Goal: Transaction & Acquisition: Subscribe to service/newsletter

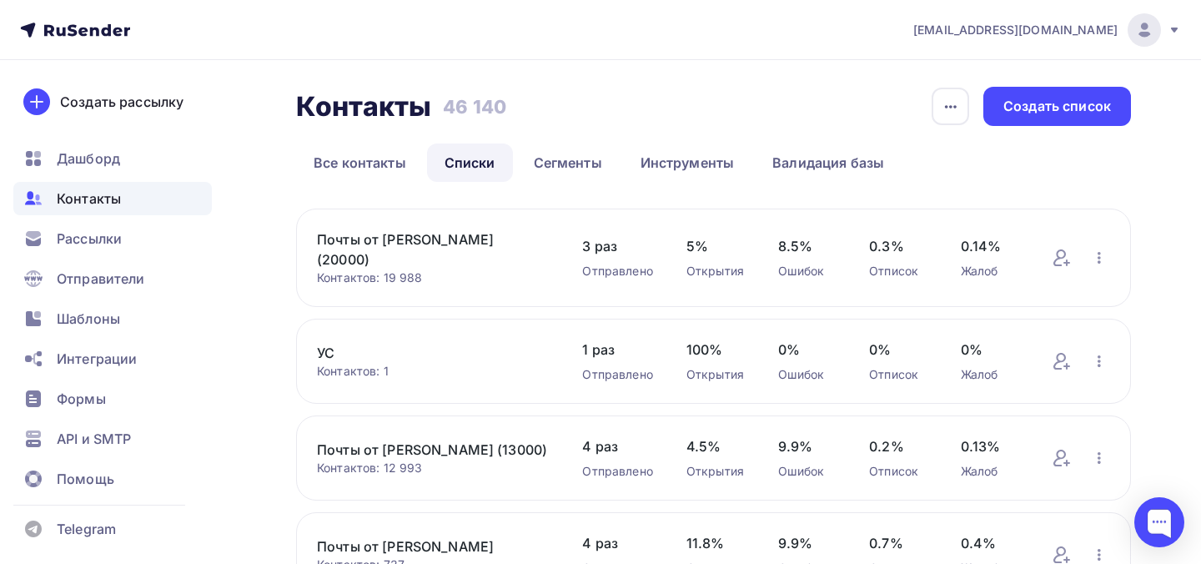
click at [1106, 35] on span "[EMAIL_ADDRESS][DOMAIN_NAME]" at bounding box center [1016, 30] width 204 height 17
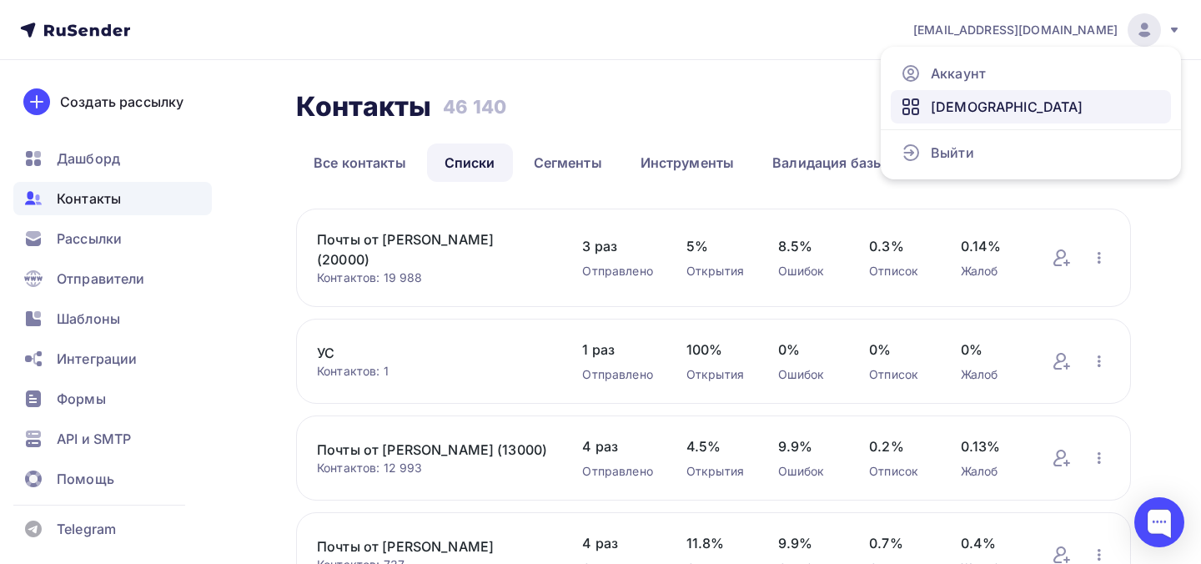
click at [1027, 93] on link "[DEMOGRAPHIC_DATA]" at bounding box center [1031, 106] width 280 height 33
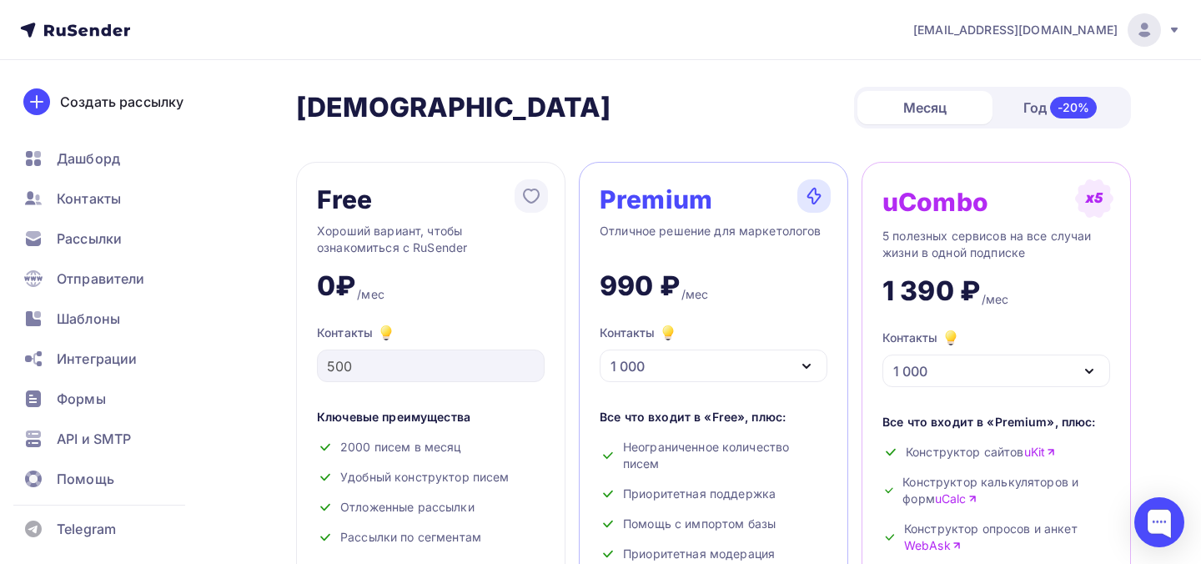
click at [721, 370] on div "1 000" at bounding box center [714, 366] width 228 height 33
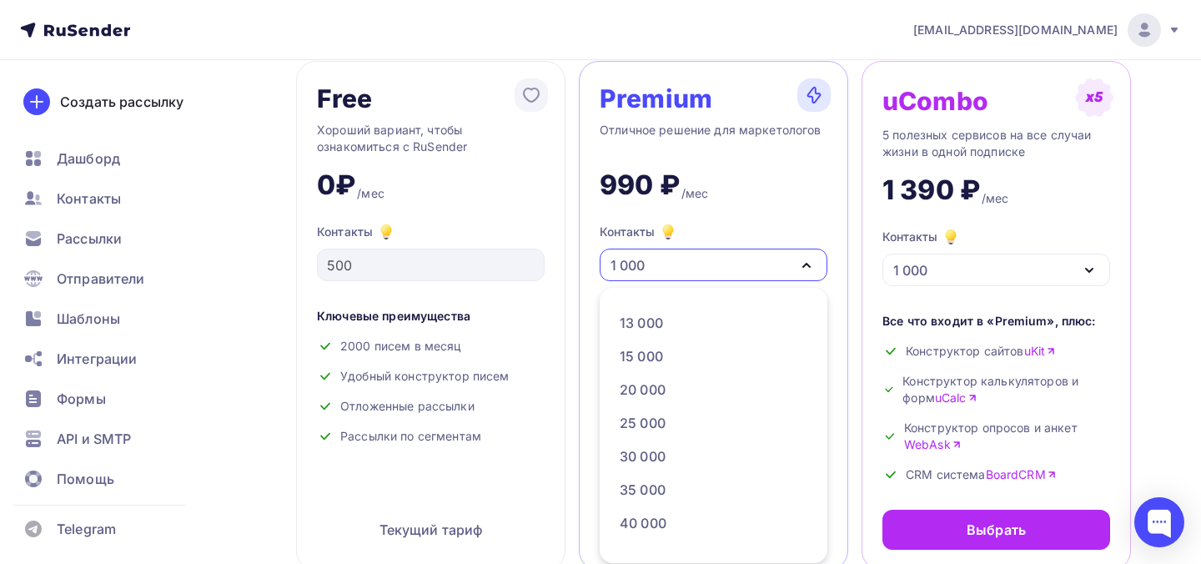
scroll to position [234, 0]
click at [701, 449] on div "30 000" at bounding box center [713, 451] width 186 height 20
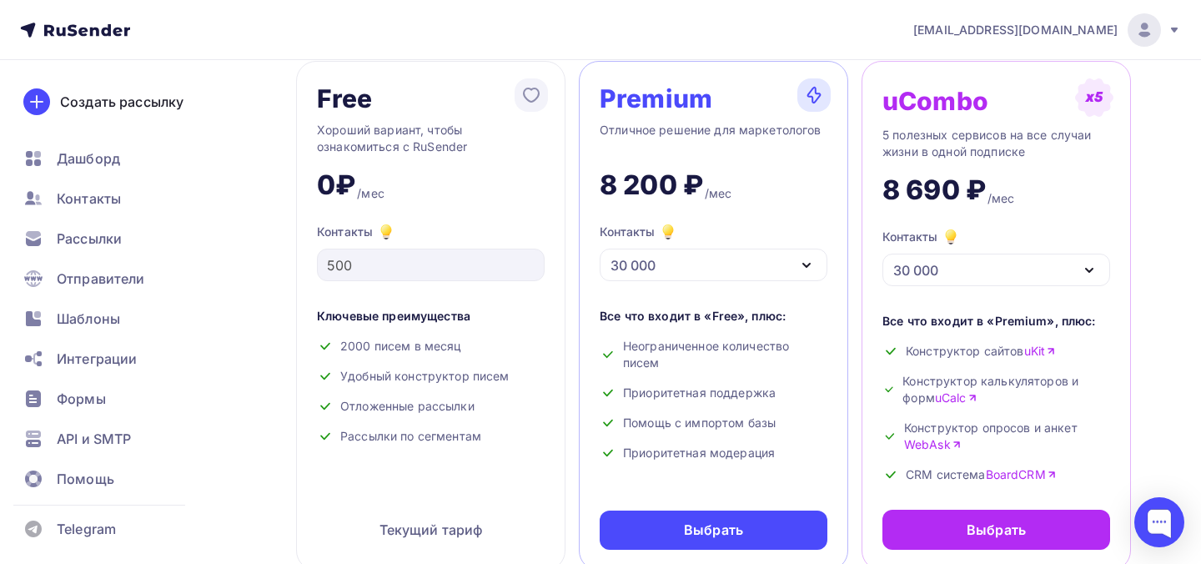
click at [758, 268] on div "30 000" at bounding box center [714, 265] width 228 height 33
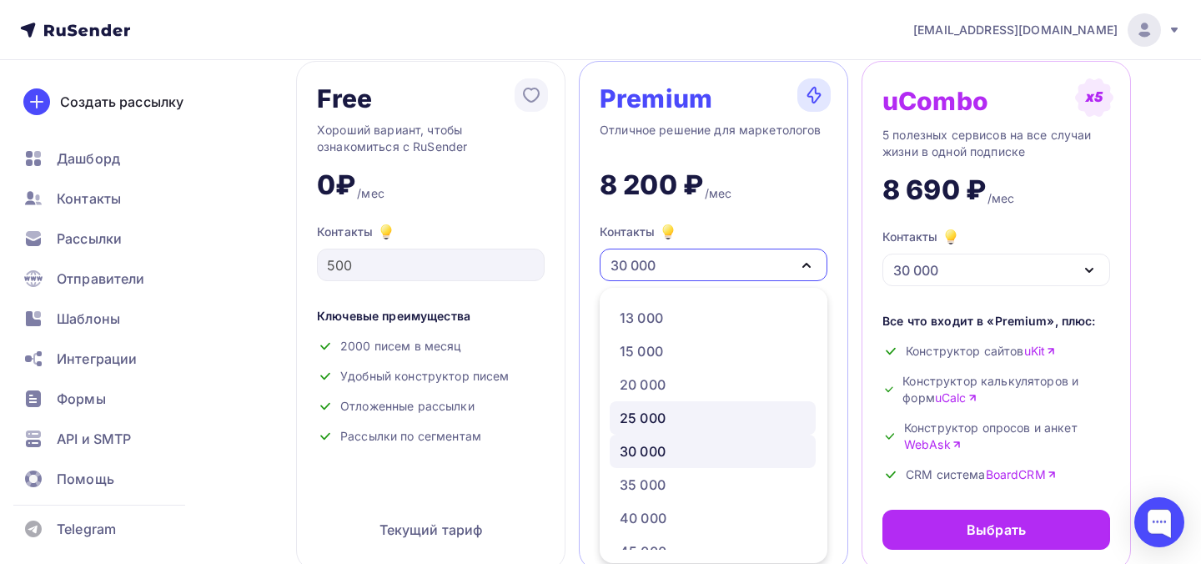
scroll to position [273, 0]
click at [709, 441] on div "35 000" at bounding box center [713, 446] width 186 height 20
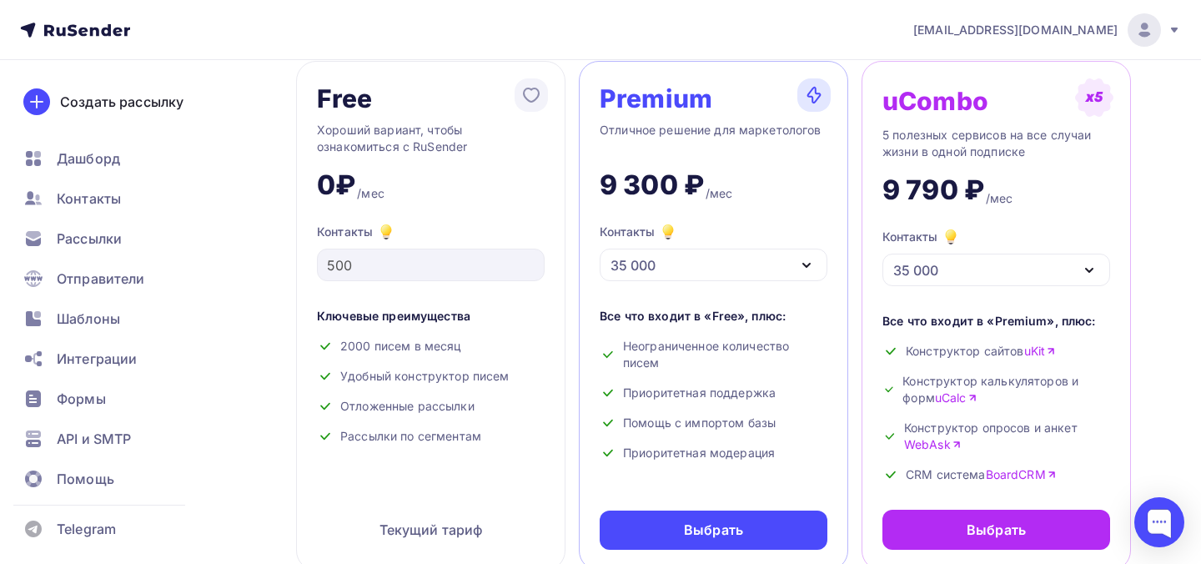
click at [689, 264] on div "35 000" at bounding box center [714, 265] width 228 height 33
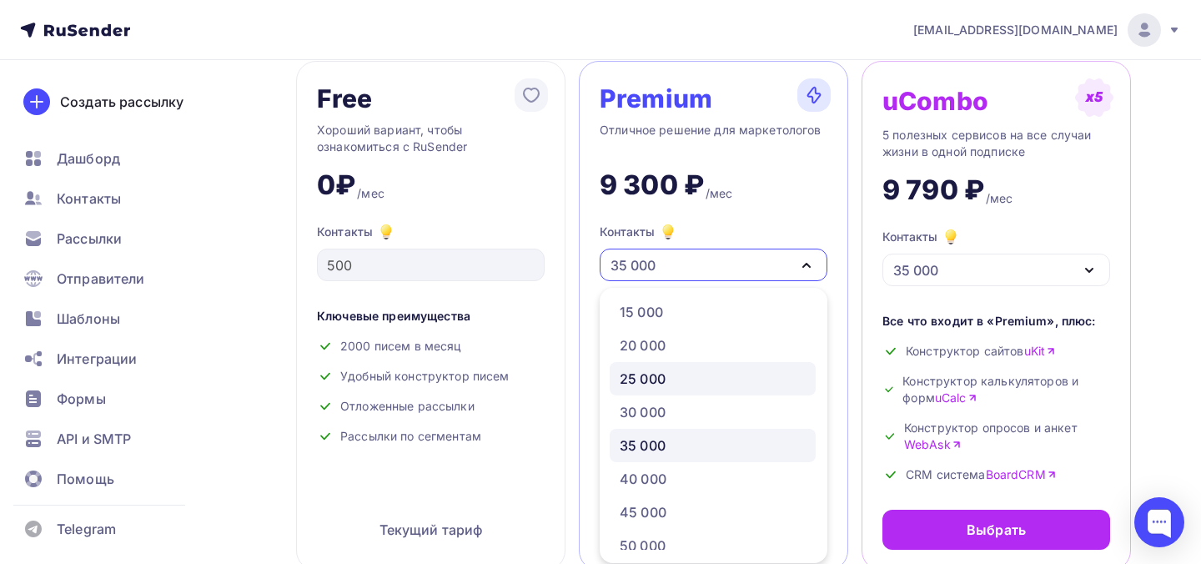
scroll to position [332, 0]
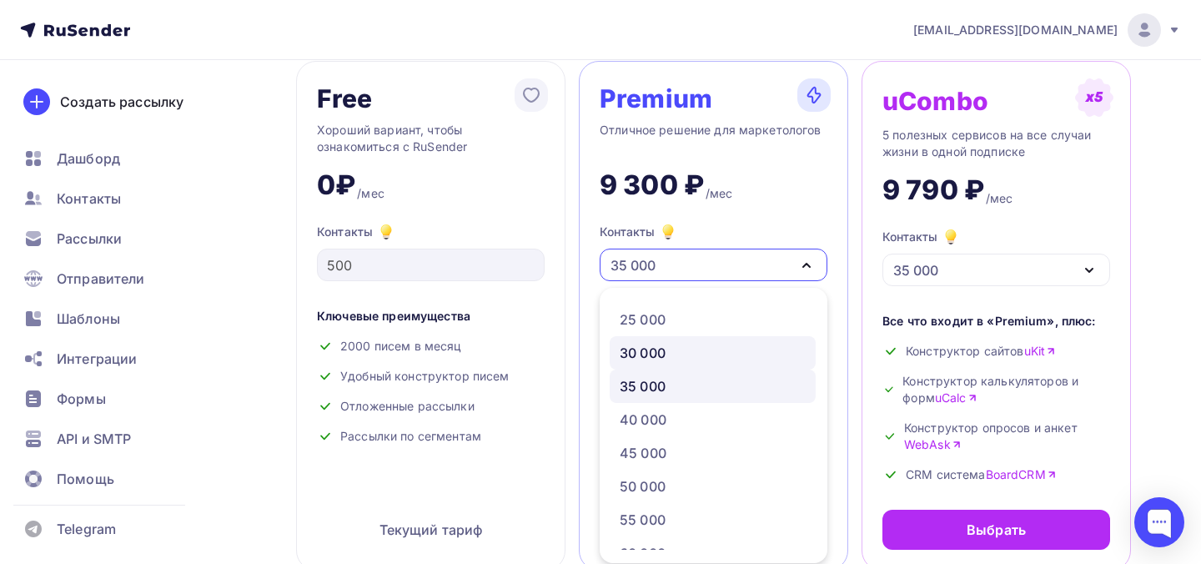
click at [674, 360] on div "30 000" at bounding box center [713, 353] width 186 height 20
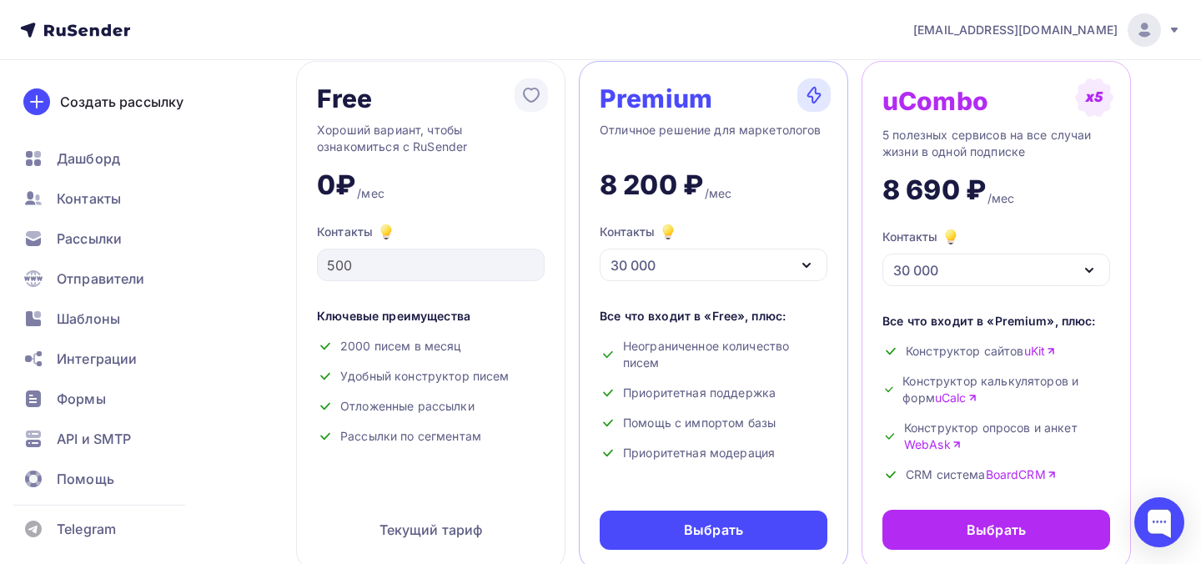
click at [712, 264] on div "30 000" at bounding box center [714, 265] width 228 height 33
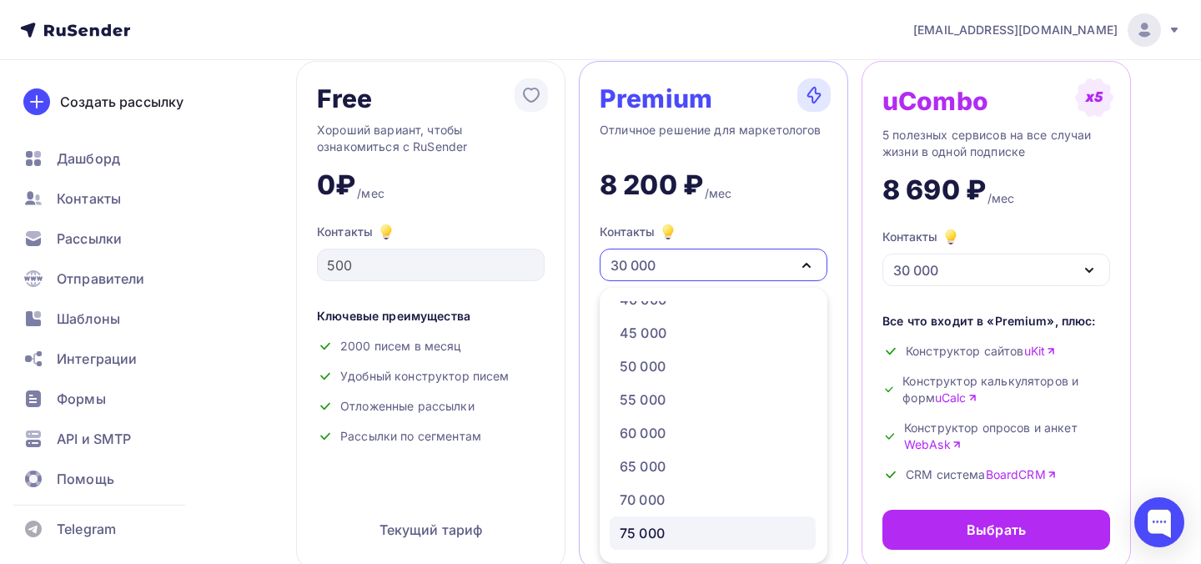
scroll to position [238, 0]
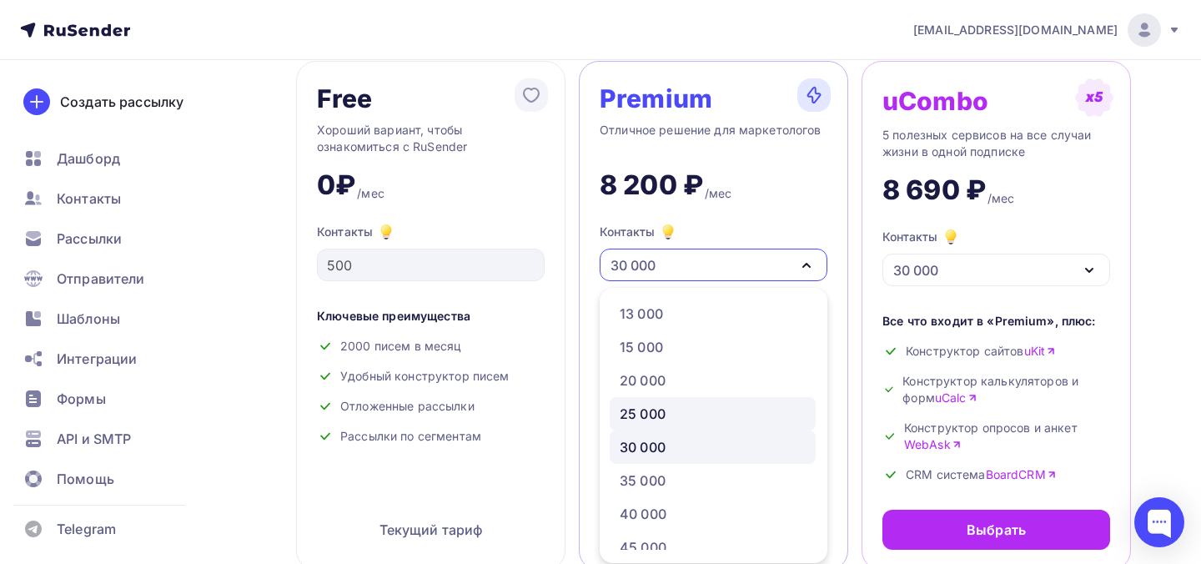
click at [683, 412] on div "25 000" at bounding box center [713, 414] width 186 height 20
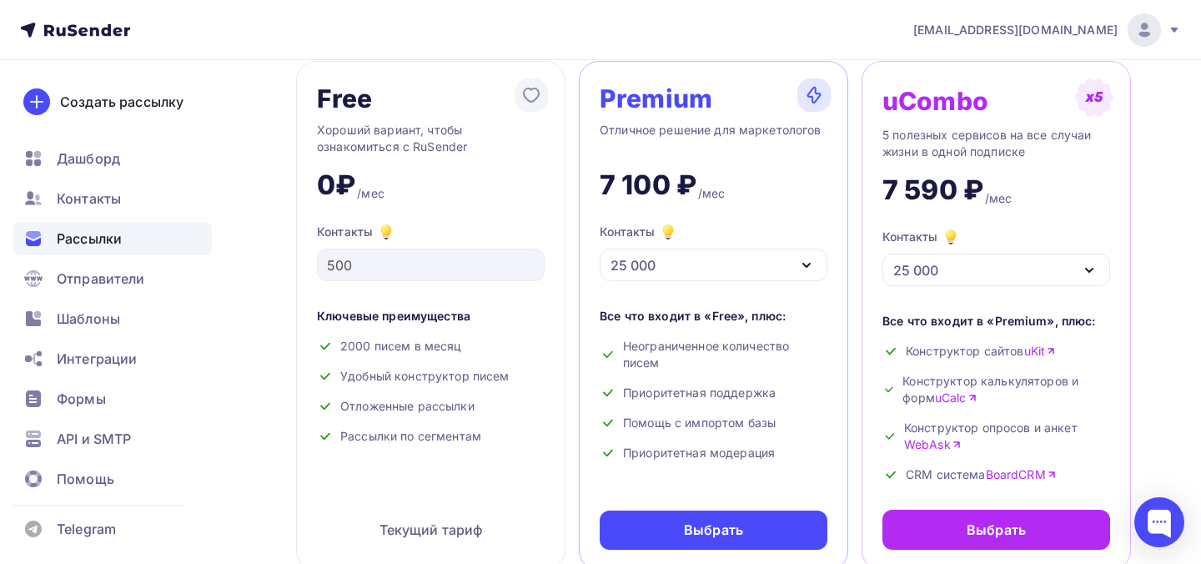
click at [101, 234] on span "Рассылки" at bounding box center [89, 239] width 65 height 20
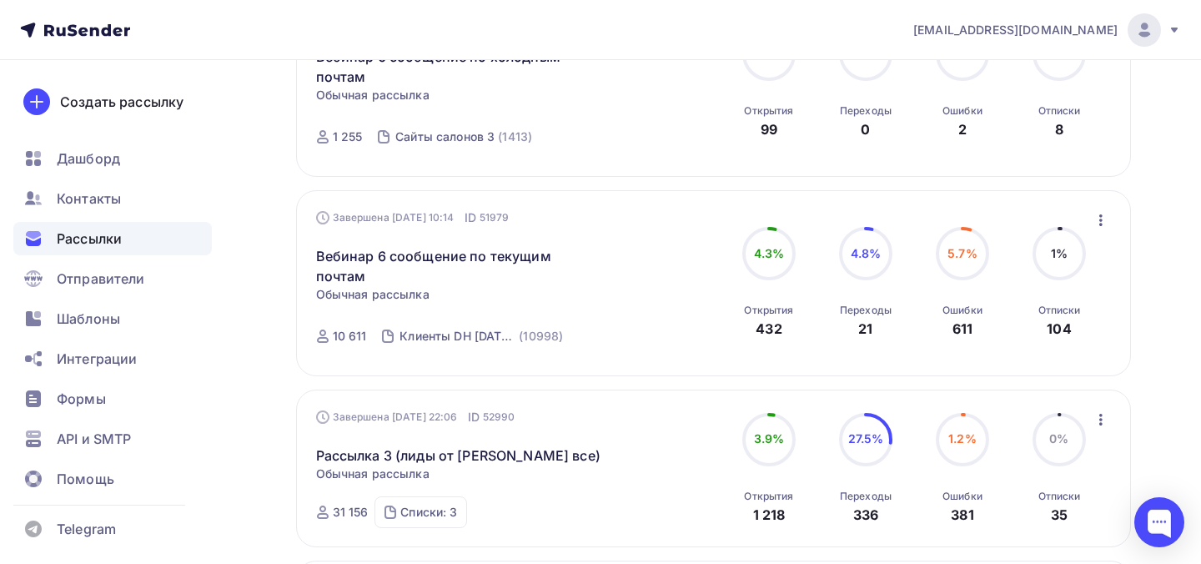
scroll to position [535, 0]
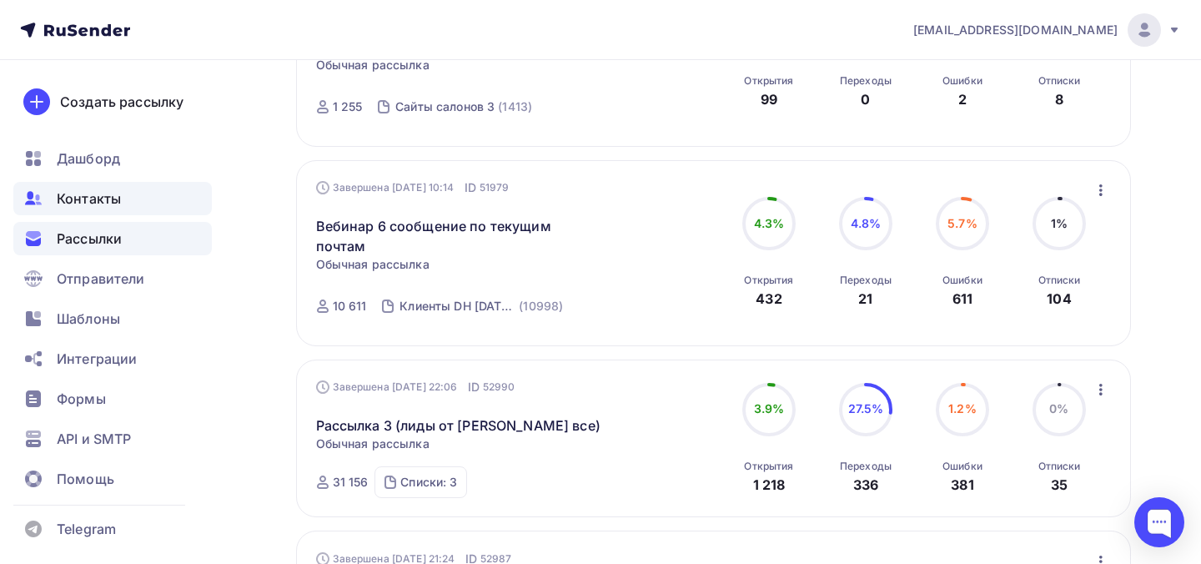
click at [132, 197] on div "Контакты" at bounding box center [112, 198] width 199 height 33
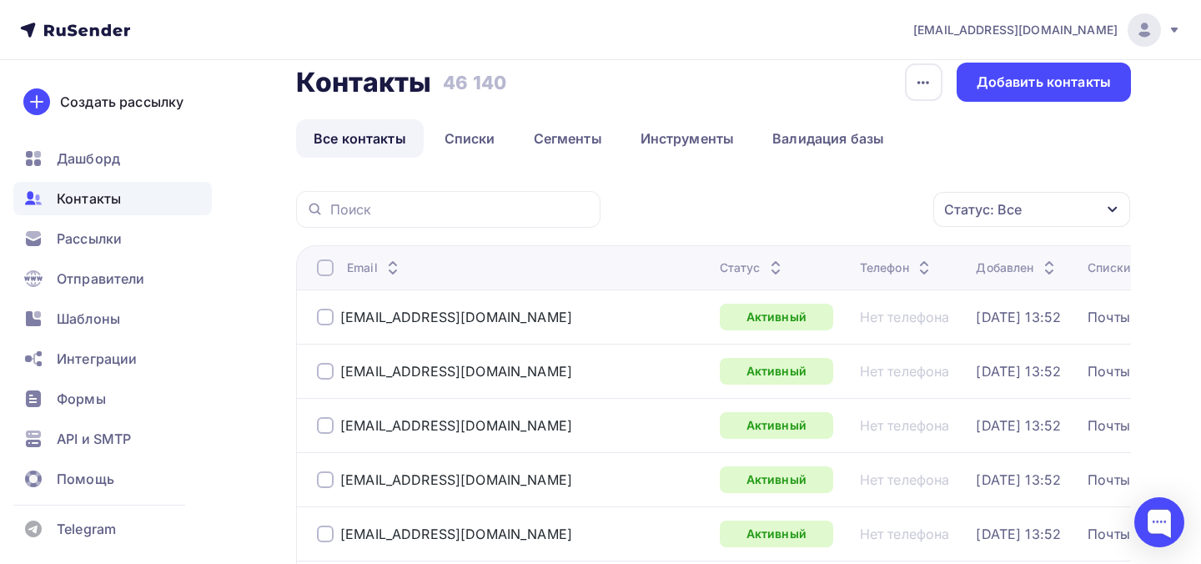
scroll to position [30, 0]
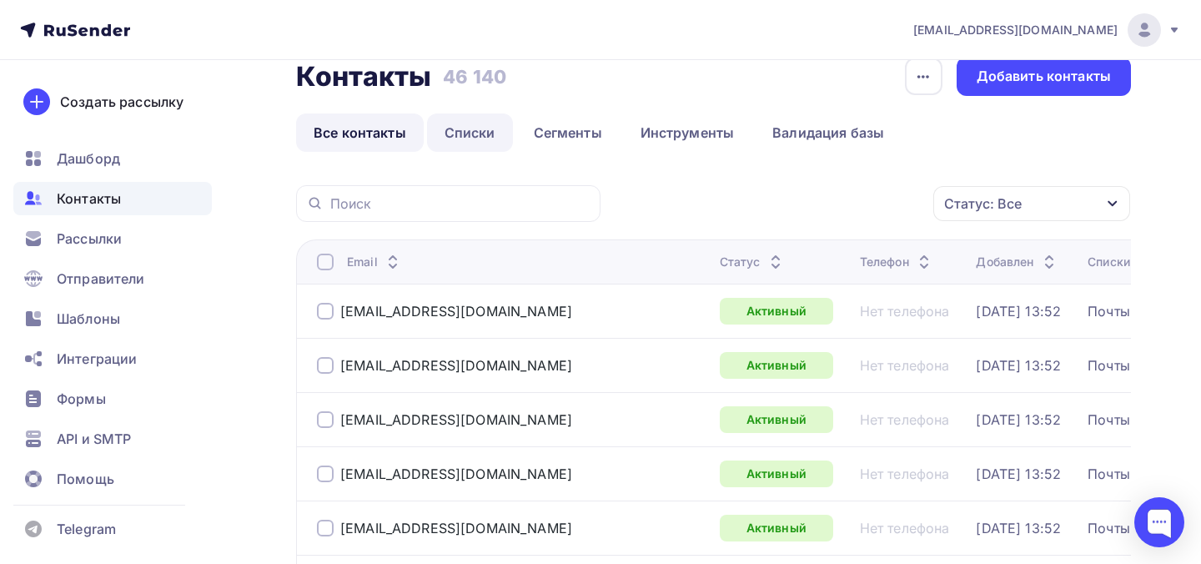
click at [502, 126] on link "Списки" at bounding box center [470, 132] width 86 height 38
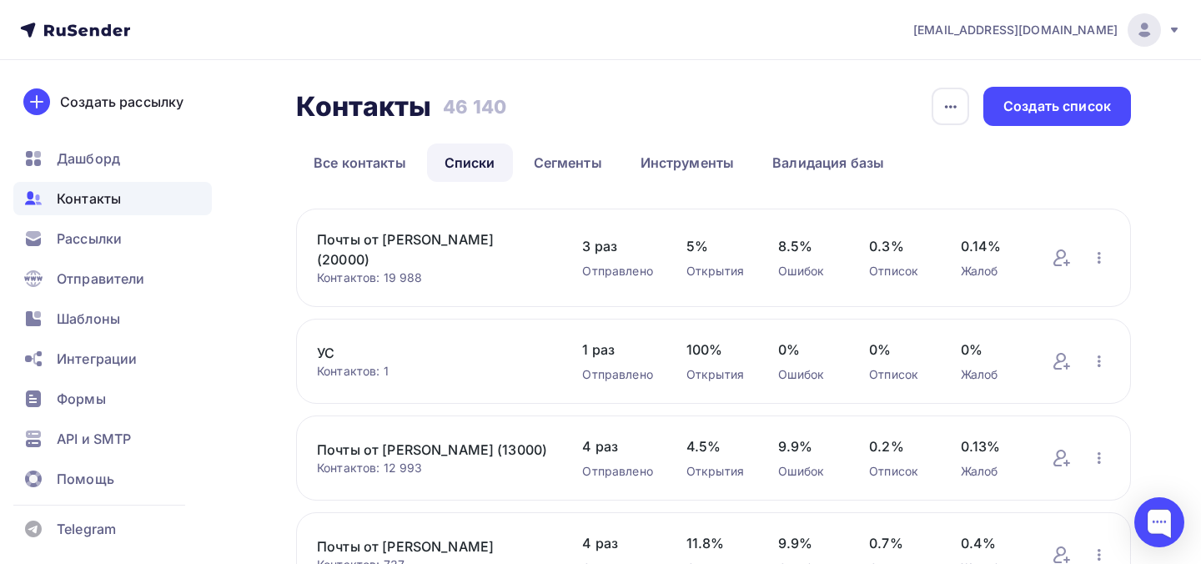
click at [1068, 38] on div "[EMAIL_ADDRESS][DOMAIN_NAME]" at bounding box center [1048, 29] width 268 height 33
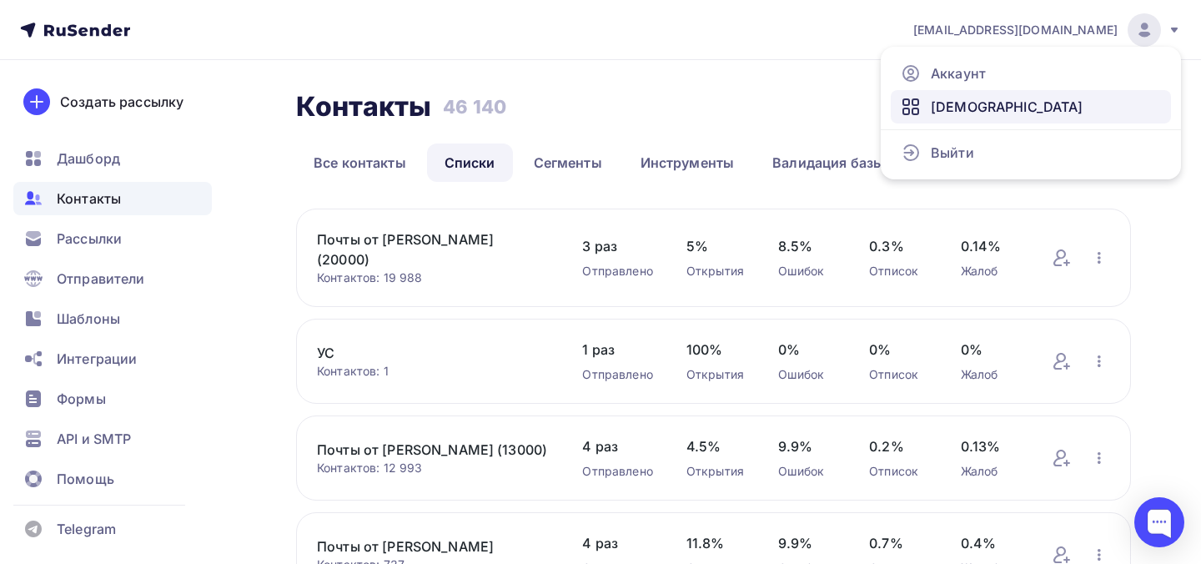
click at [954, 116] on span "[DEMOGRAPHIC_DATA]" at bounding box center [1007, 107] width 153 height 20
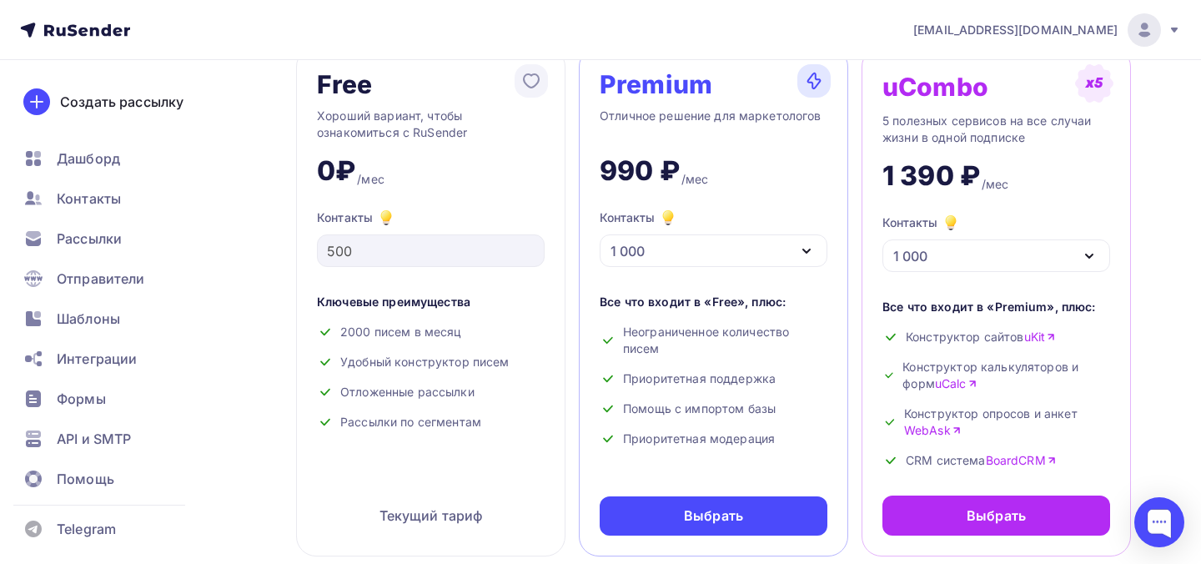
click at [657, 253] on div "1 000" at bounding box center [714, 250] width 228 height 33
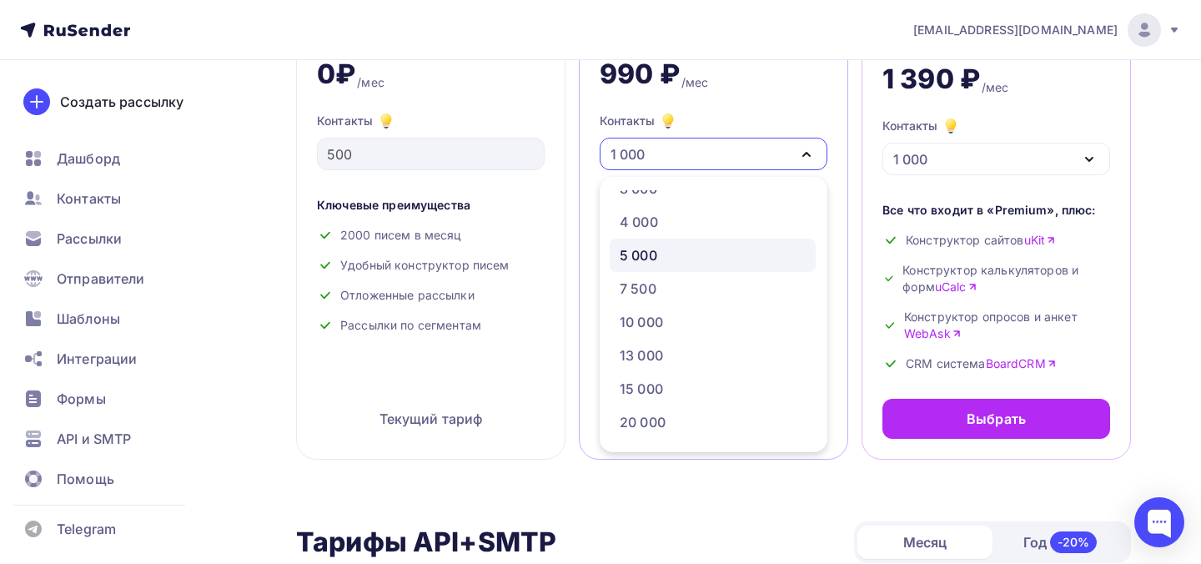
scroll to position [197, 0]
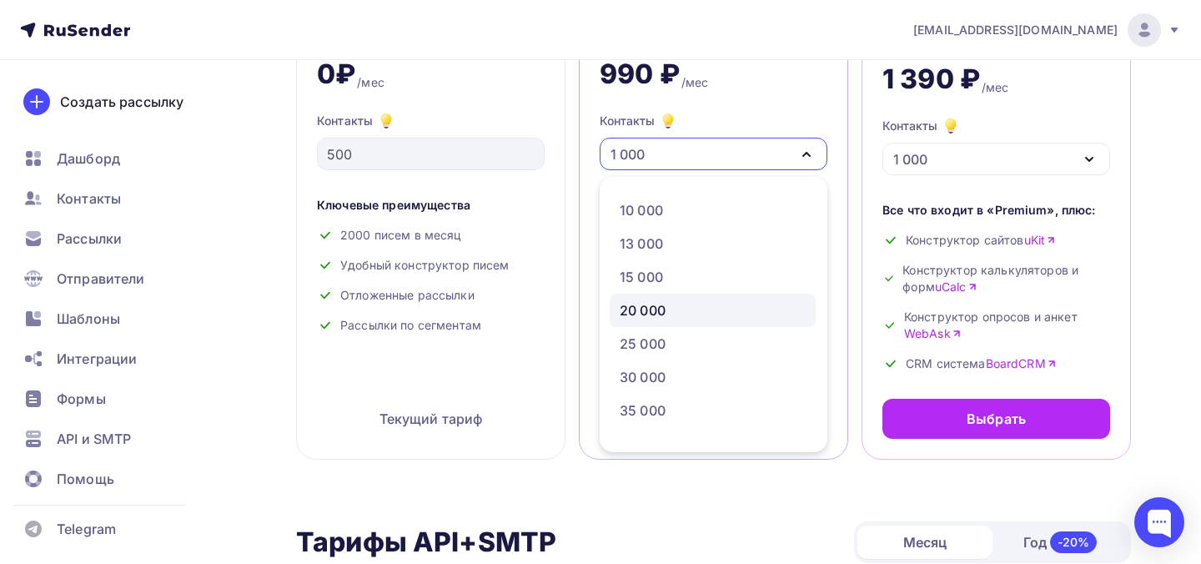
click at [667, 313] on div "20 000" at bounding box center [713, 310] width 186 height 20
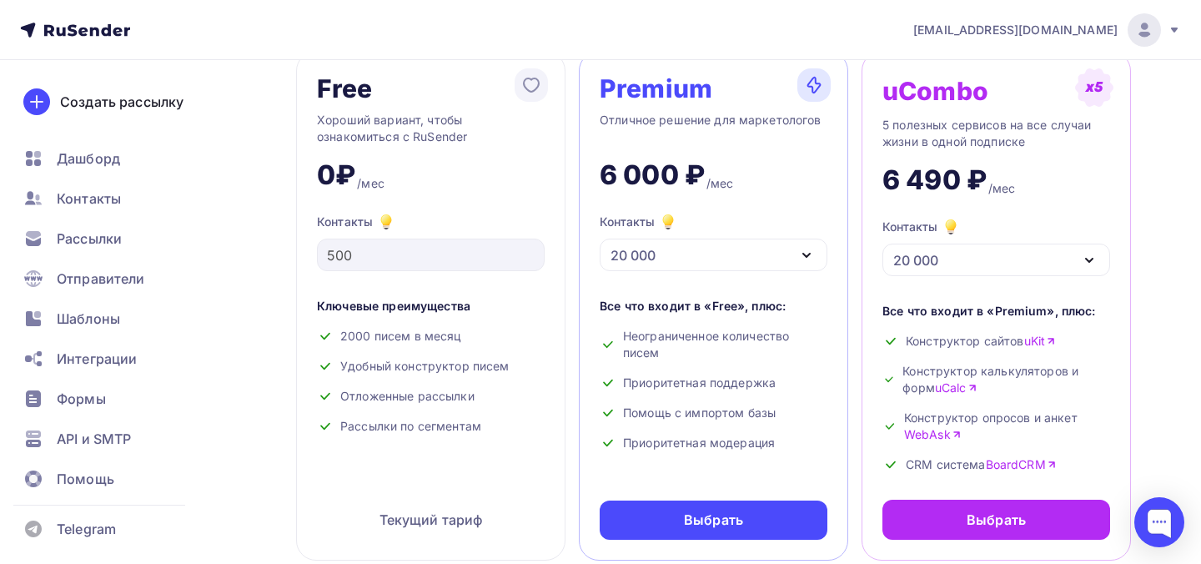
scroll to position [112, 0]
click at [702, 262] on div "20 000" at bounding box center [714, 254] width 228 height 33
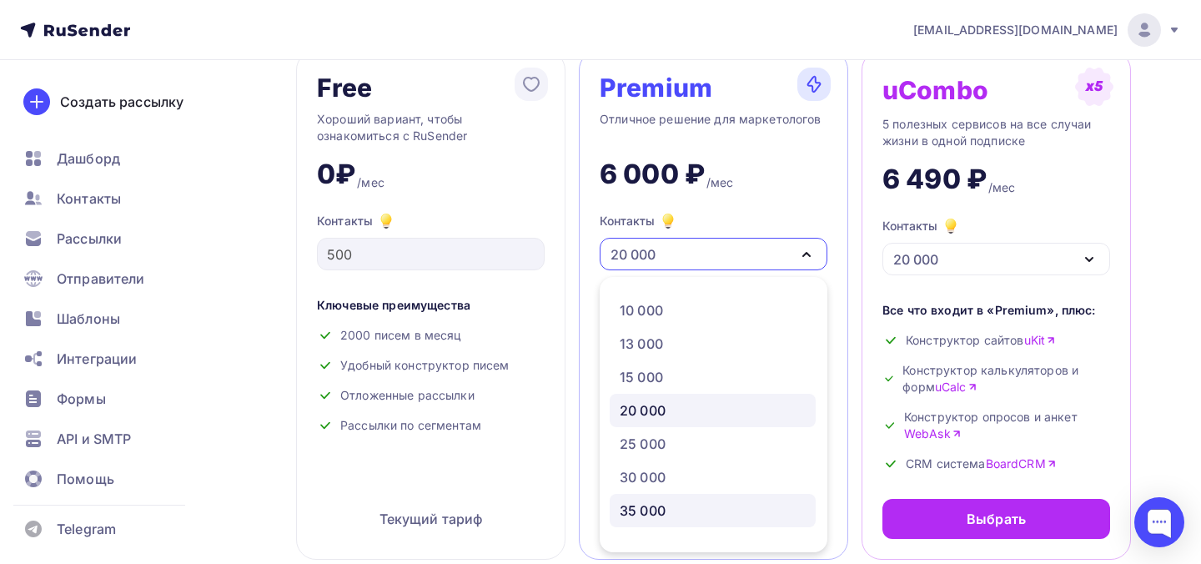
click at [665, 510] on div "35 000" at bounding box center [643, 511] width 46 height 20
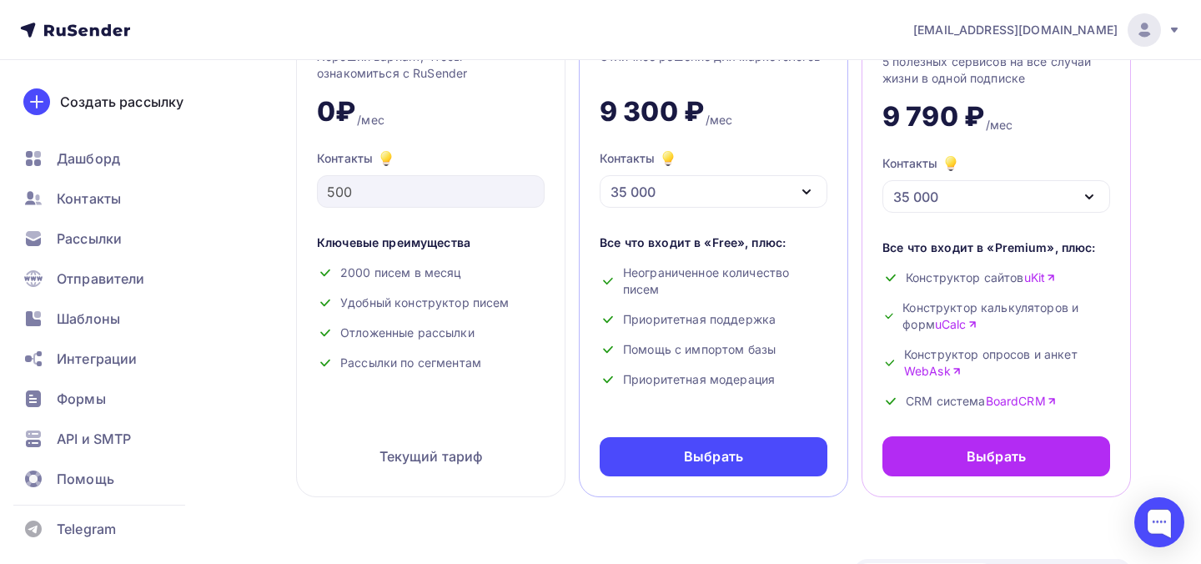
scroll to position [177, 0]
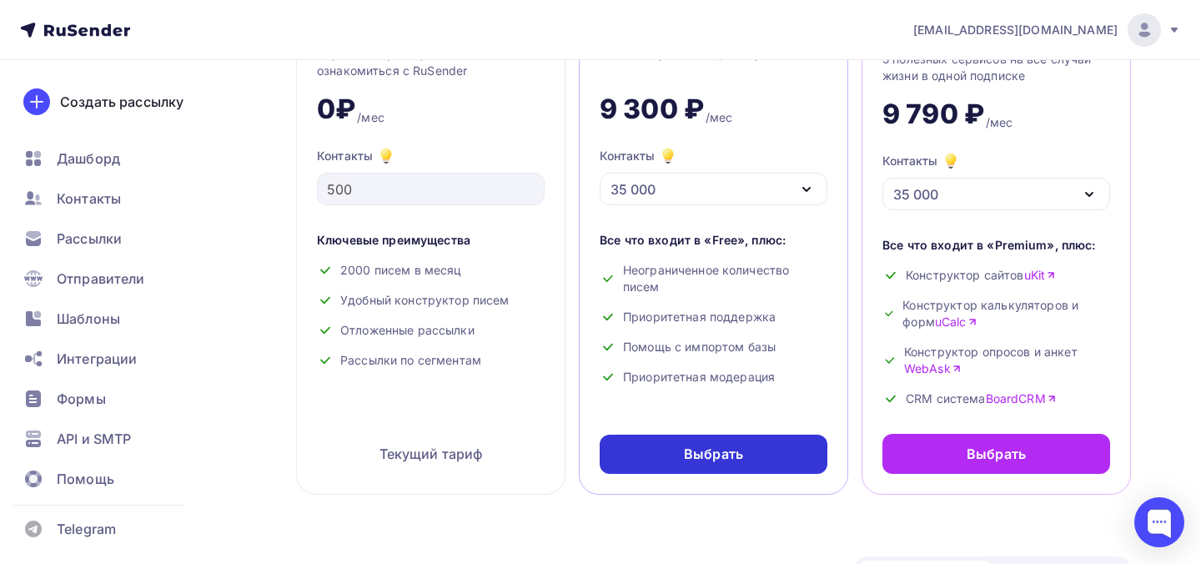
click at [692, 451] on div "Выбрать" at bounding box center [713, 454] width 59 height 19
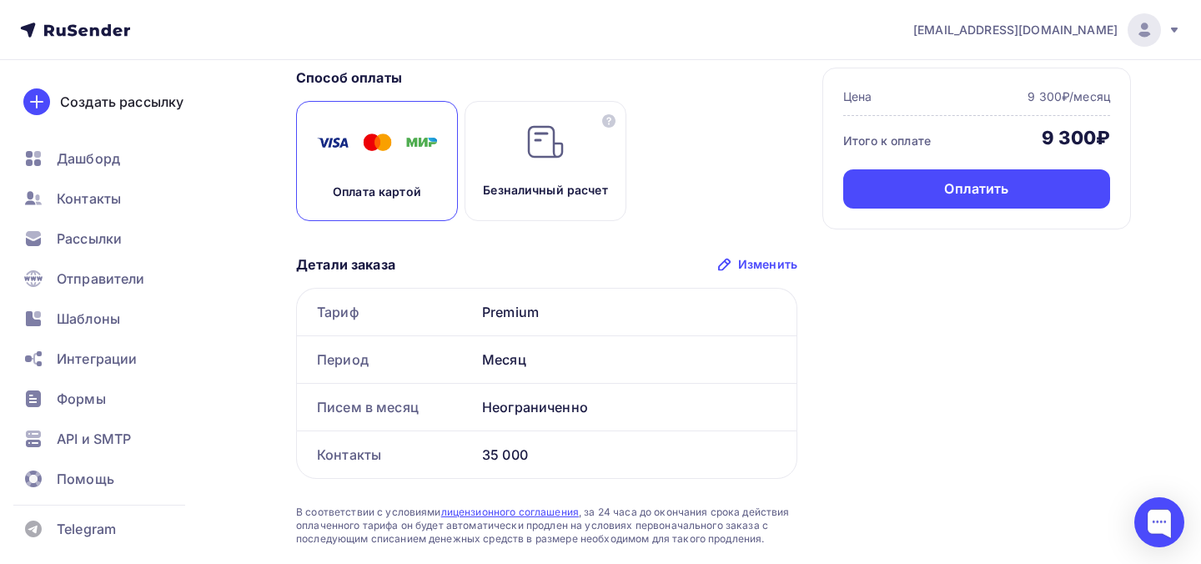
scroll to position [83, 0]
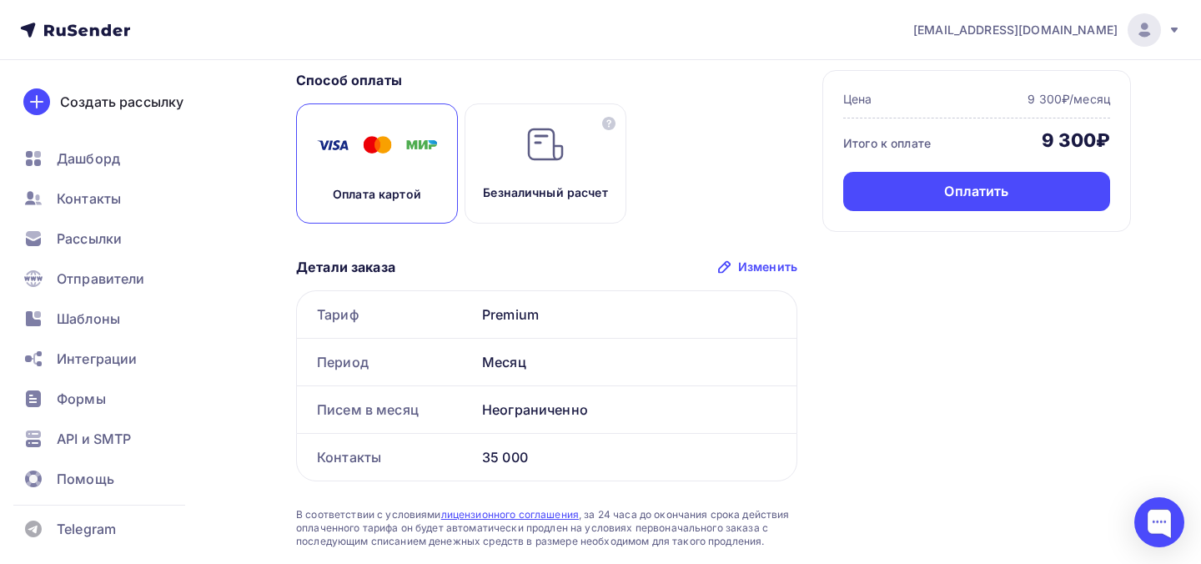
click at [547, 167] on div "Безналичный расчет" at bounding box center [546, 163] width 162 height 120
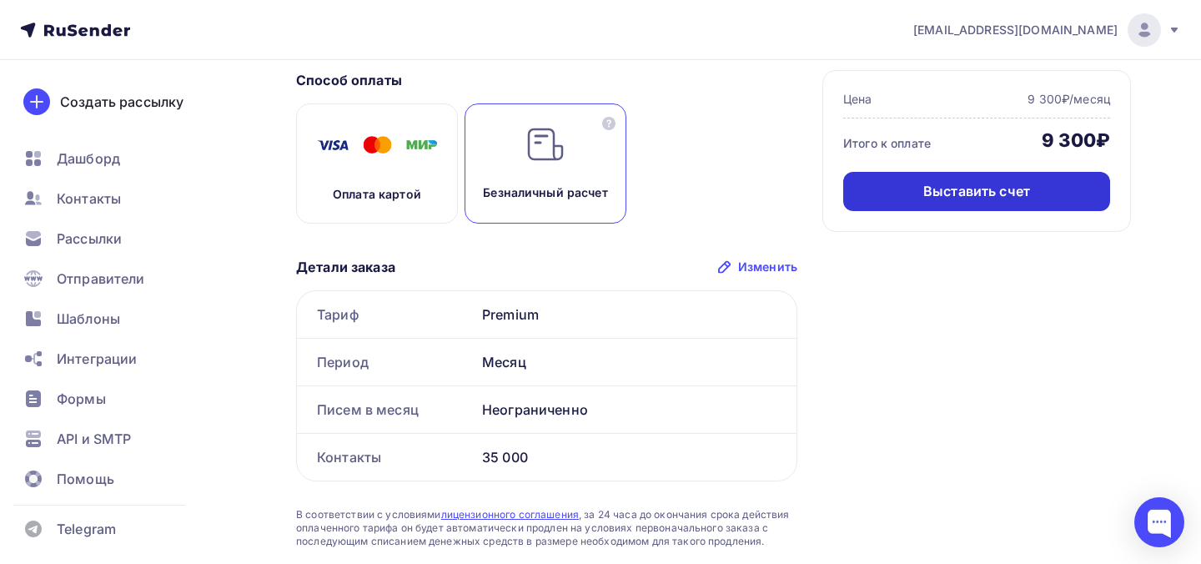
click at [1014, 184] on div "Выставить счет" at bounding box center [977, 191] width 107 height 19
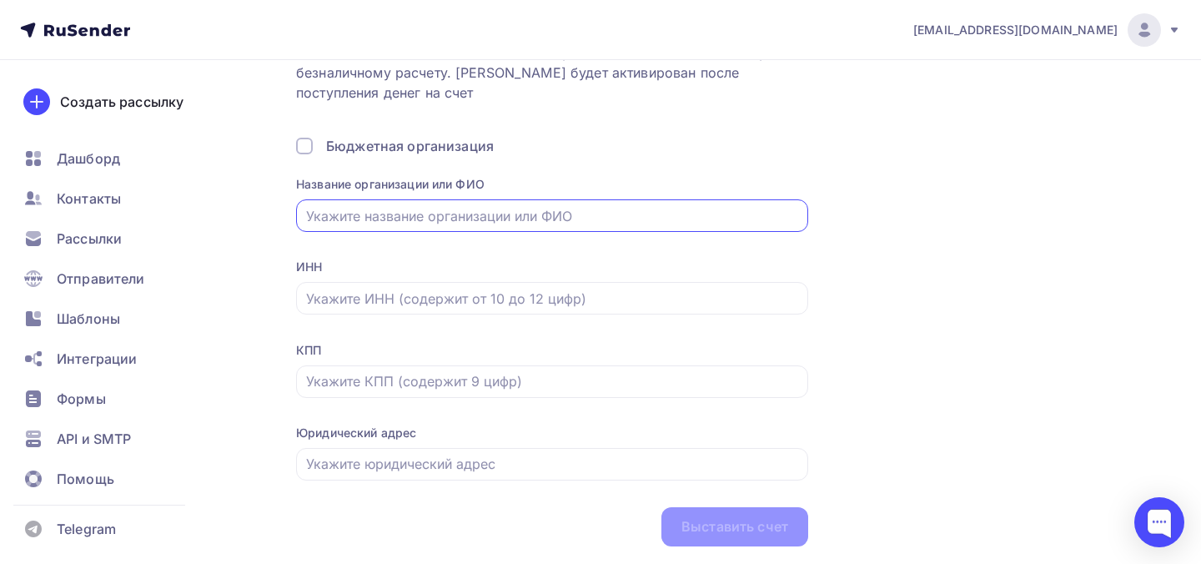
scroll to position [150, 0]
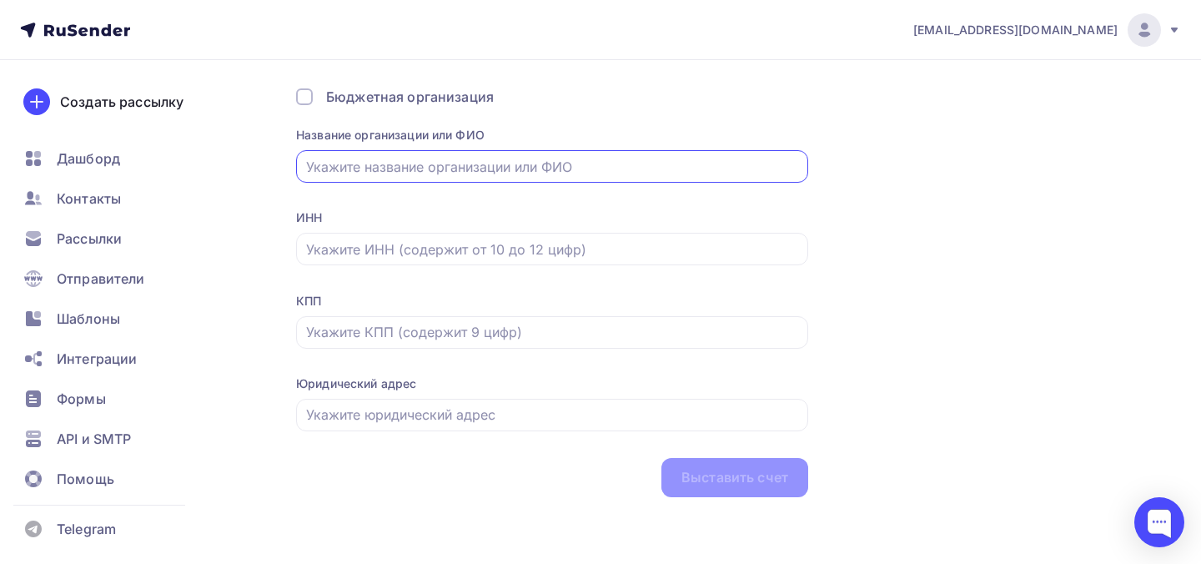
paste input "ОБЩЕСТВО С ОГРАНИЧЕННОЙ ОТВЕТСТВЕННОСТЬЮ "ДАТА ХИРОУС ТЕХ""
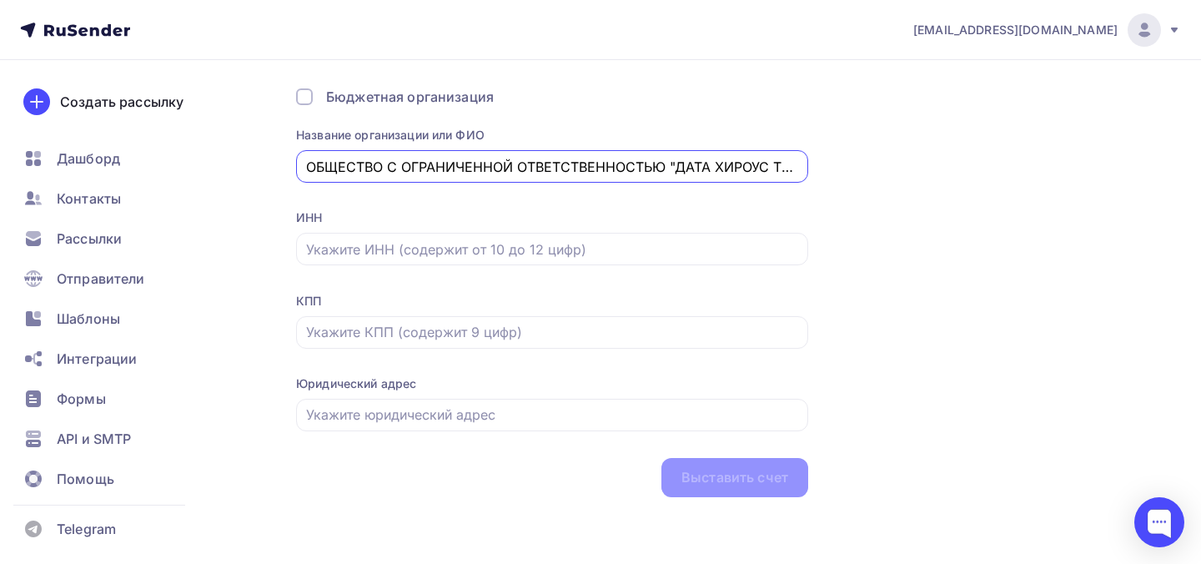
scroll to position [0, 11]
type input "ОБЩЕСТВО С ОГРАНИЧЕННОЙ ОТВЕТСТВЕННОСТЬЮ "ДАТА ХИРОУС ТЕХ""
click at [622, 209] on div "ИНН" at bounding box center [552, 217] width 512 height 17
click at [612, 249] on input "text" at bounding box center [552, 249] width 493 height 20
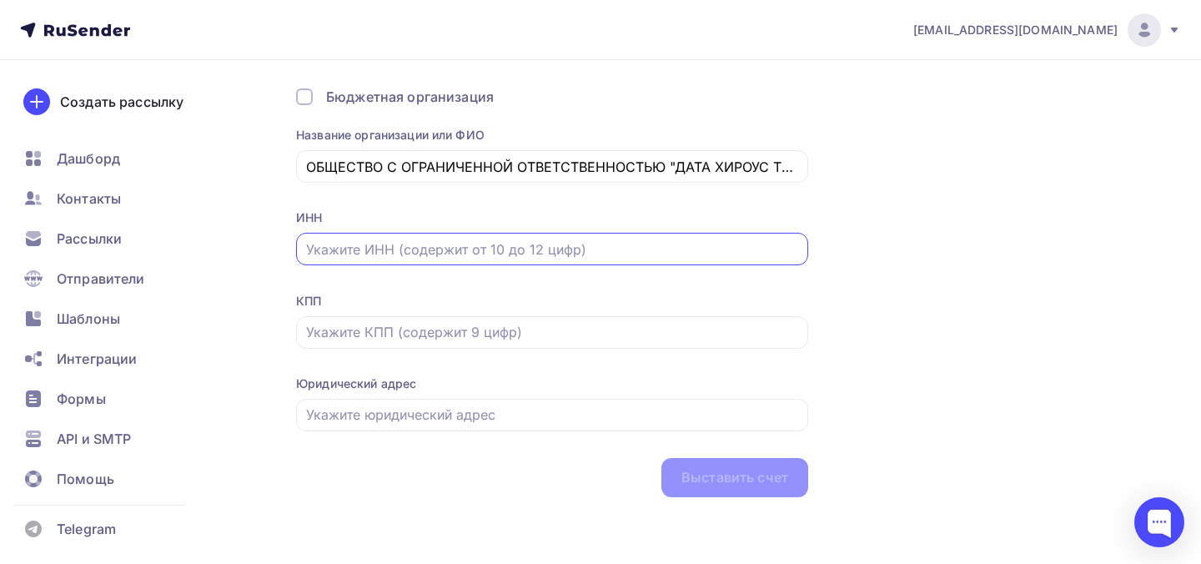
paste input "9707044753"
type input "9707044753"
click at [545, 176] on div "ОБЩЕСТВО С ОГРАНИЧЕННОЙ ОТВЕТСТВЕННОСТЬЮ "ДАТА ХИРОУС ТЕХ"" at bounding box center [552, 166] width 512 height 33
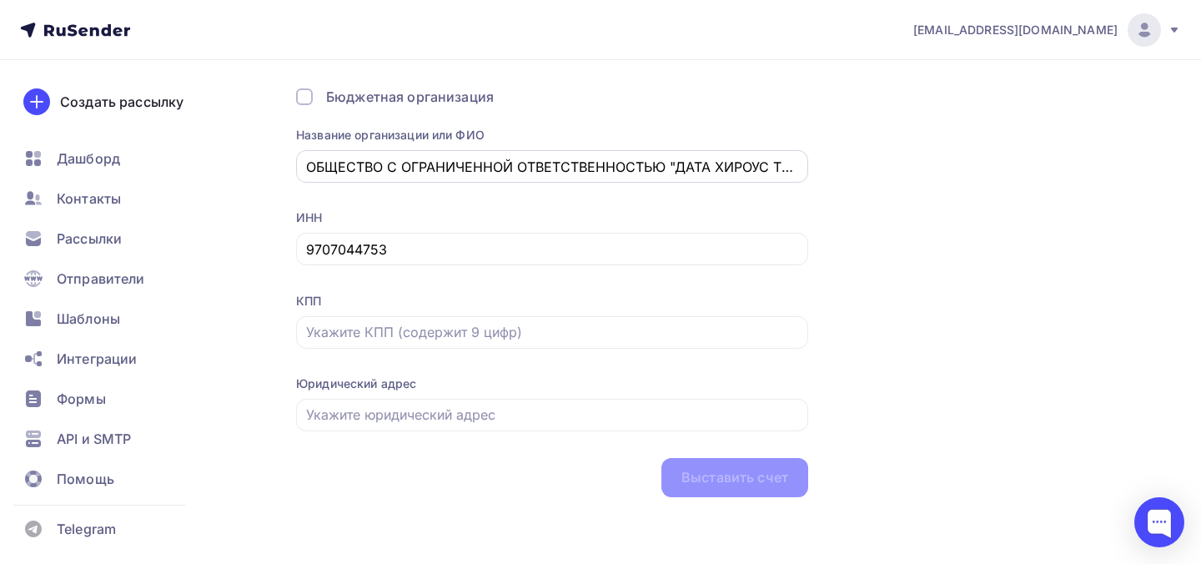
click at [545, 176] on div "ОБЩЕСТВО С ОГРАНИЧЕННОЙ ОТВЕТСТВЕННОСТЬЮ "ДАТА ХИРОУС ТЕХ"" at bounding box center [552, 166] width 512 height 33
click at [551, 196] on div "Название организации или ФИО ОБЩЕСТВО С ОГРАНИЧЕННОЙ ОТВЕТСТВЕННОСТЬЮ "ДАТА ХИР…" at bounding box center [552, 166] width 512 height 78
click at [496, 160] on input "ОБЩЕСТВО С ОГРАНИЧЕННОЙ ОТВЕТСТВЕННОСТЬЮ "ДАТА ХИРОУС ТЕХ"" at bounding box center [552, 167] width 493 height 20
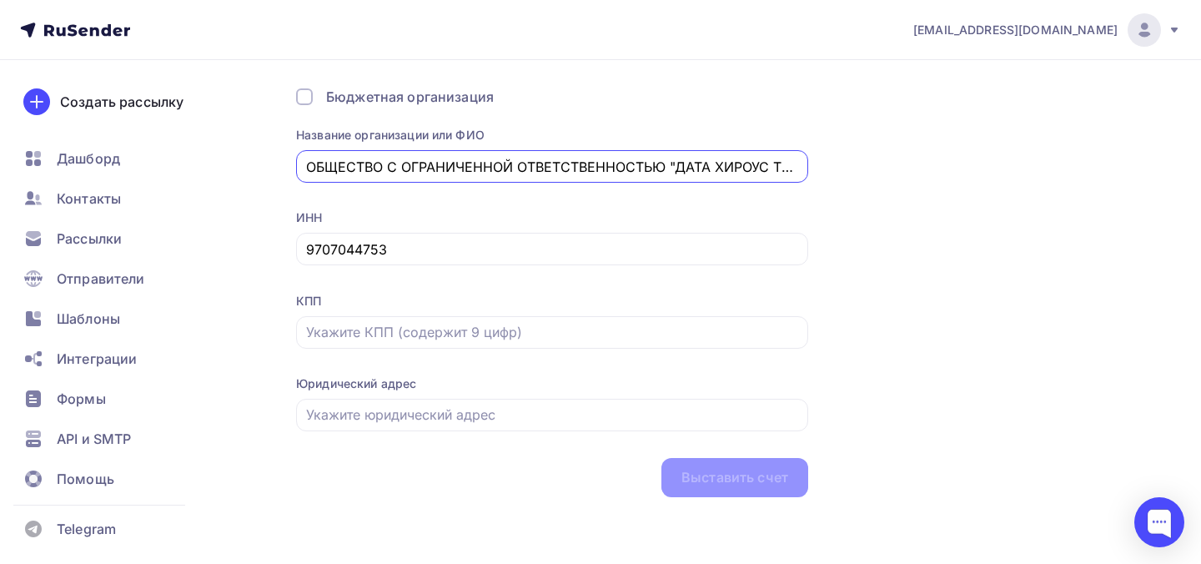
paste input "О «Дата Хироус Тех»"
type input "ООО «Дата Хироус Тех»"
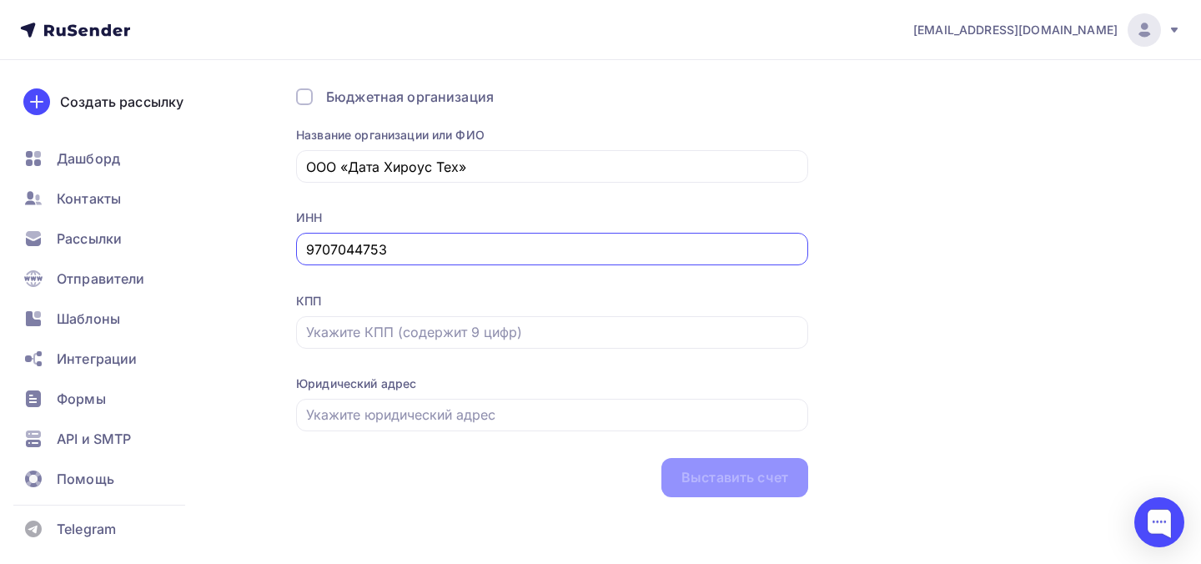
click at [380, 249] on input "9707044753" at bounding box center [552, 249] width 493 height 20
click at [407, 322] on input "text" at bounding box center [552, 332] width 493 height 20
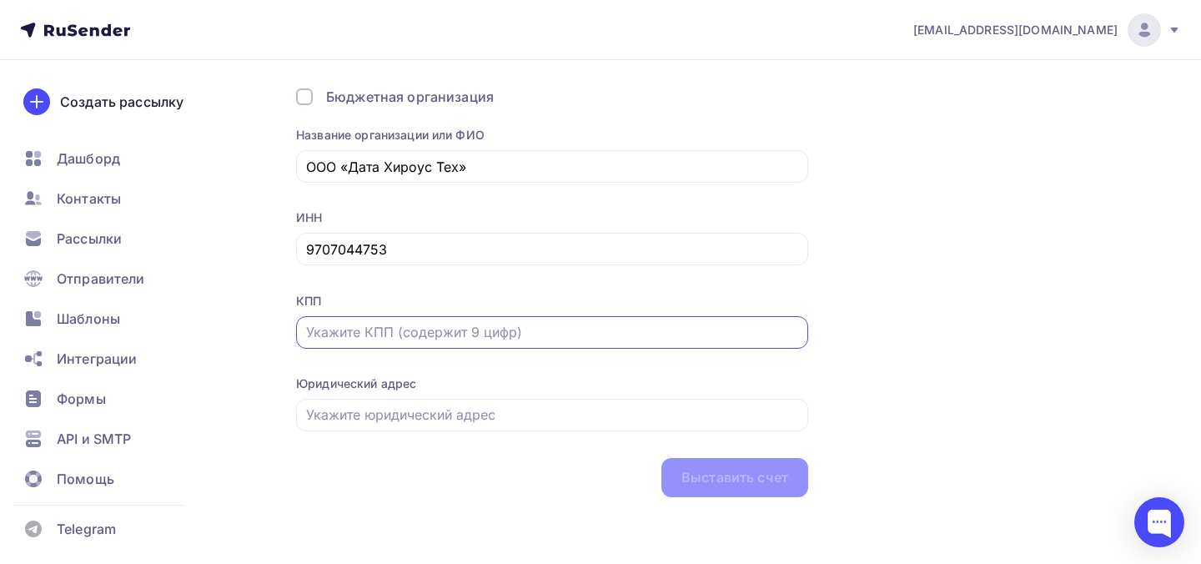
paste input "770701001"
type input "770701001"
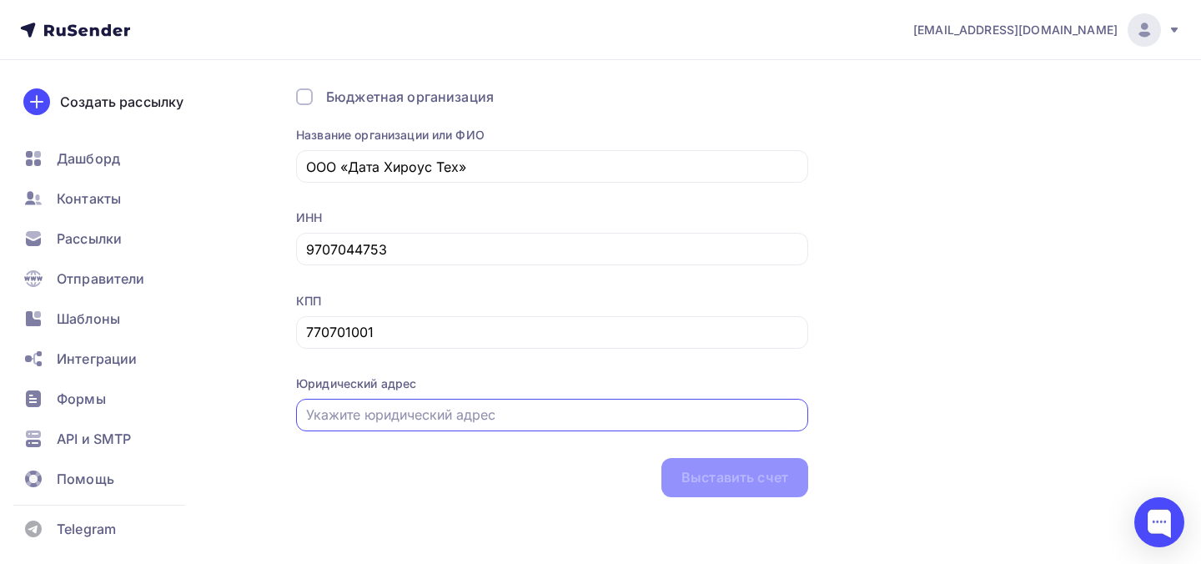
click at [448, 415] on input "text" at bounding box center [552, 415] width 493 height 20
paste input "127055, Москва, пер. Порядковый, д. 21, помещение 1/Н"
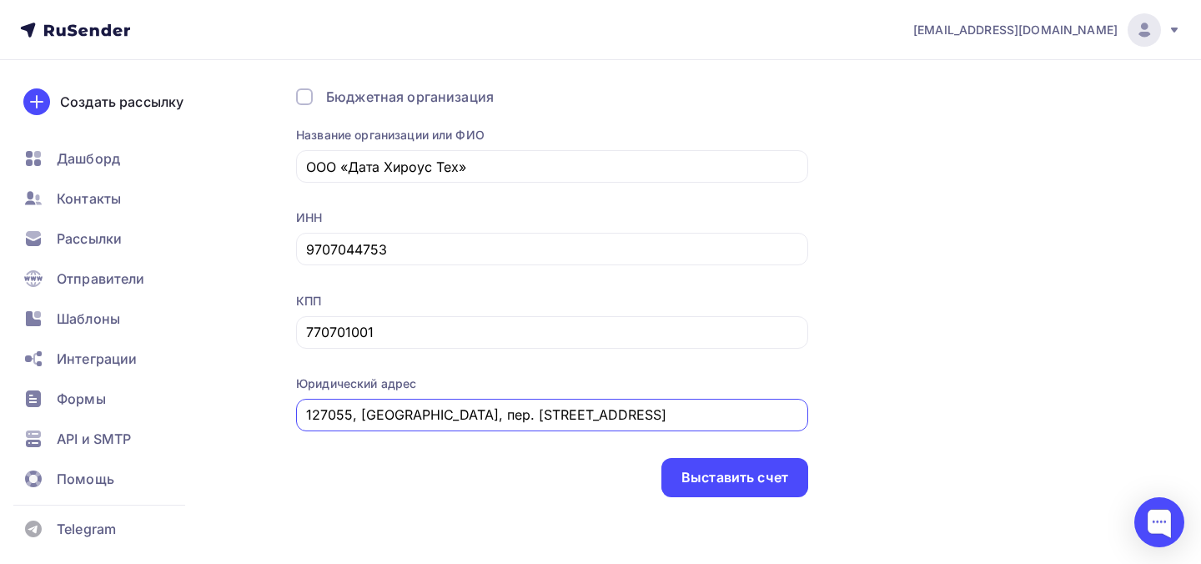
type input "127055, Москва, пер. Порядковый, д. 21, помещение 1/Н"
click at [677, 467] on div "Выставить счет" at bounding box center [735, 477] width 147 height 39
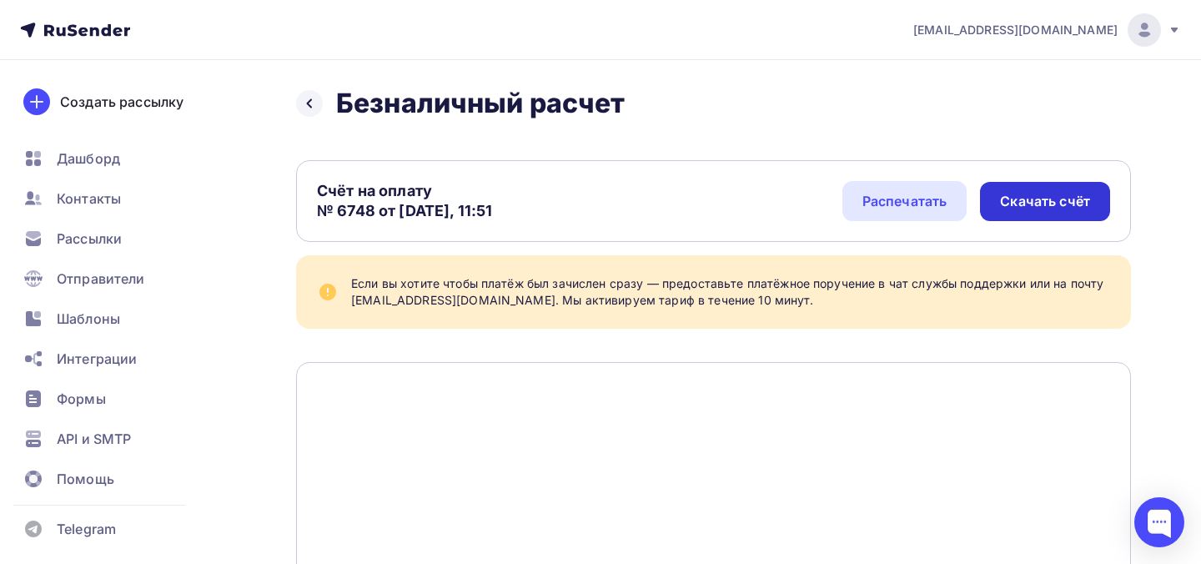
click at [1095, 211] on div "Скачать счёт" at bounding box center [1045, 201] width 130 height 39
click at [315, 103] on icon at bounding box center [309, 103] width 13 height 13
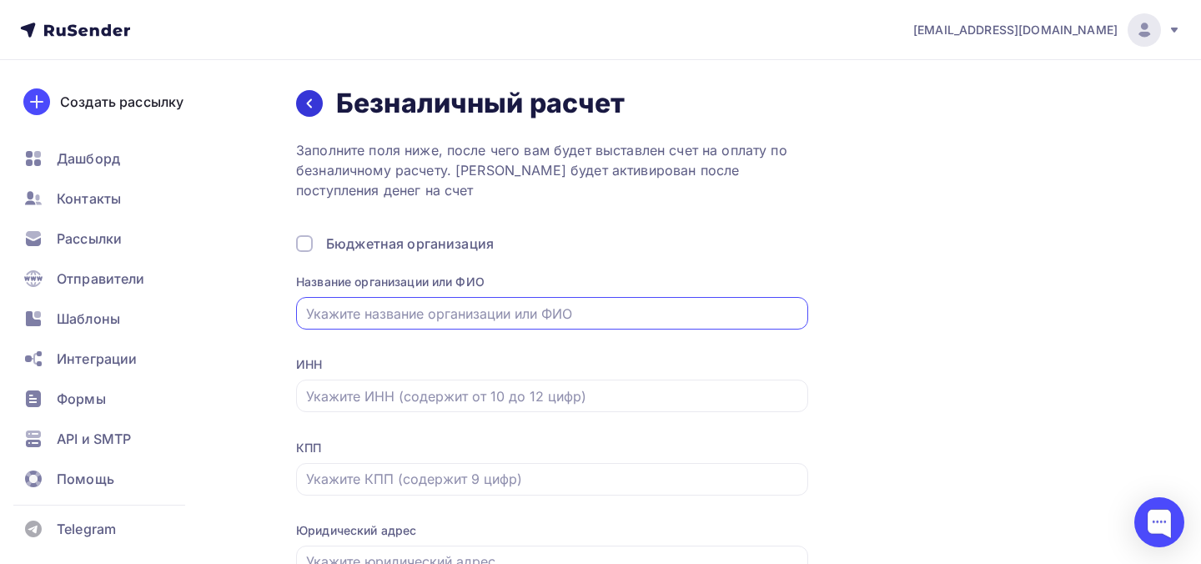
scroll to position [150, 0]
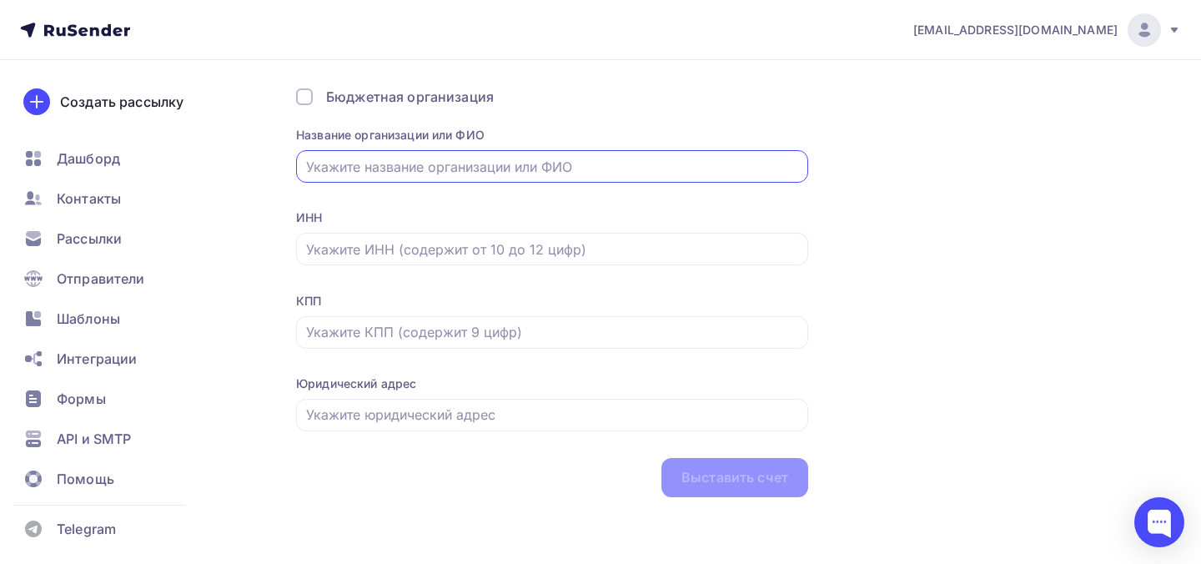
click at [88, 32] on icon at bounding box center [75, 30] width 110 height 20
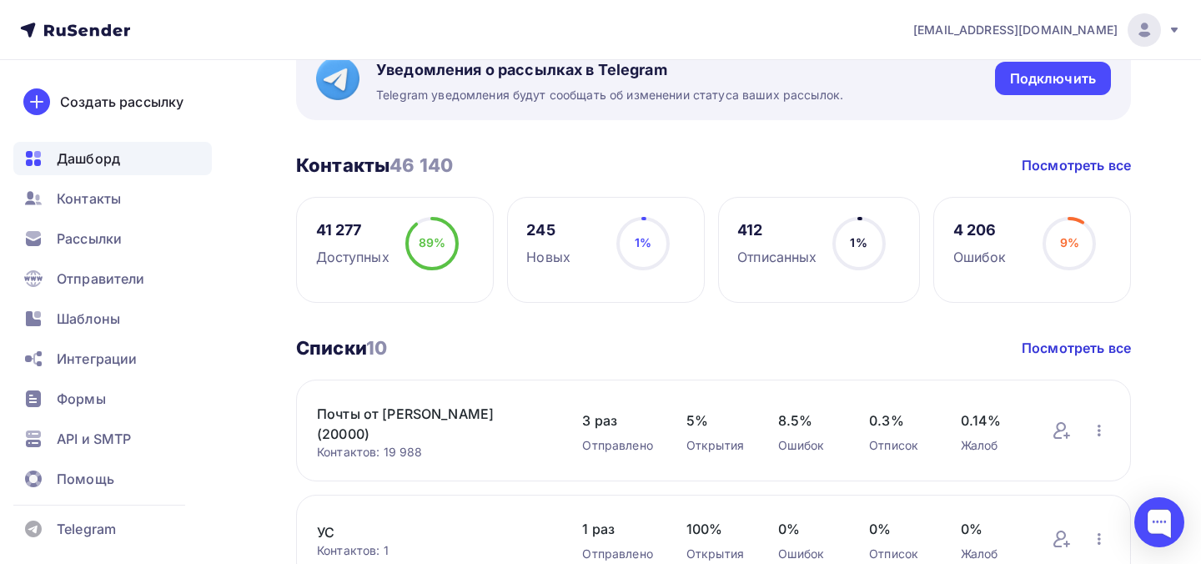
scroll to position [346, 0]
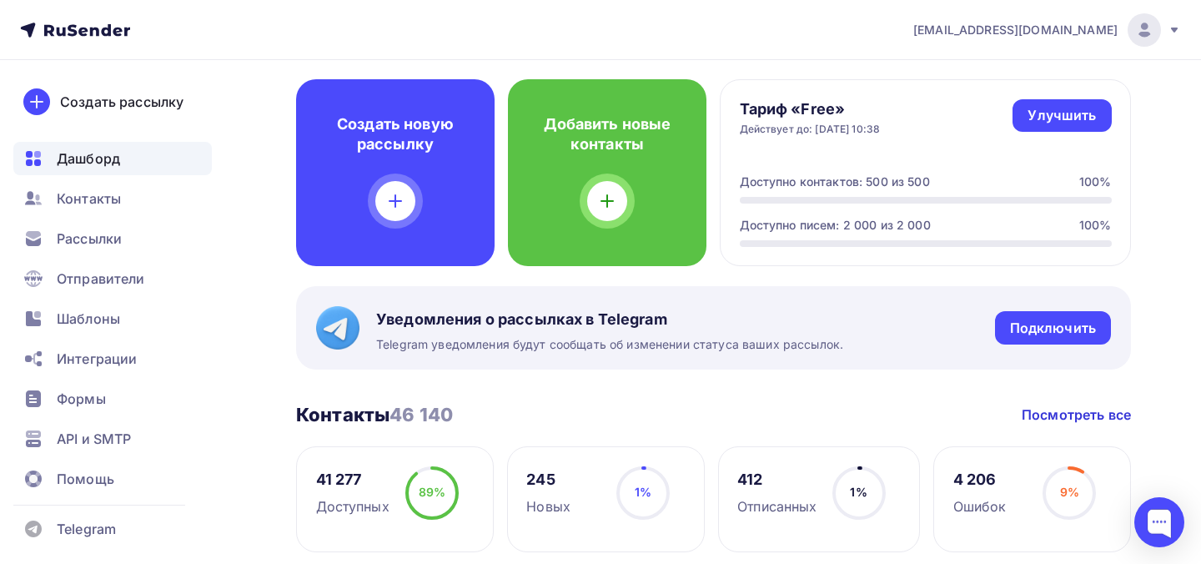
scroll to position [19, 0]
